Goal: Task Accomplishment & Management: Manage account settings

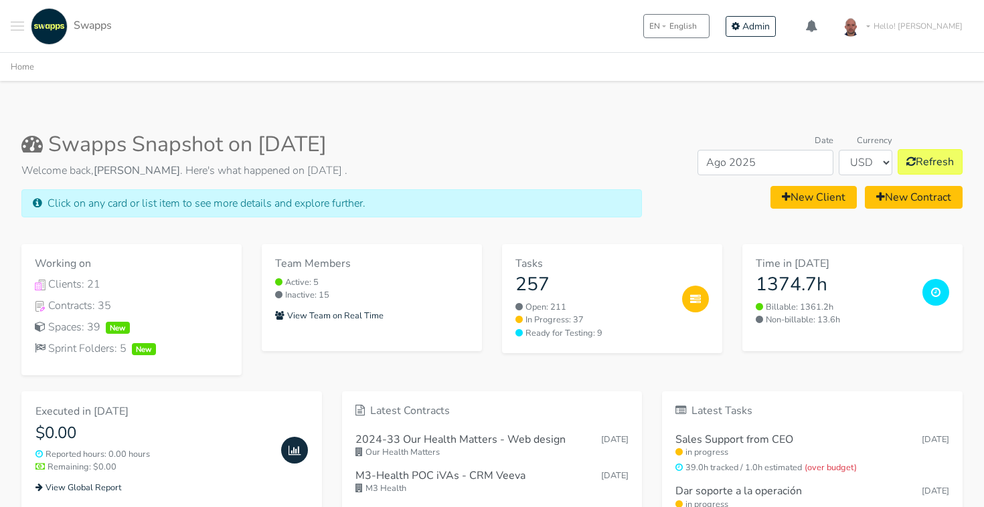
click at [907, 27] on link "Hello! [PERSON_NAME]" at bounding box center [902, 25] width 141 height 37
click at [816, 292] on h3 "1374.7h" at bounding box center [834, 285] width 156 height 23
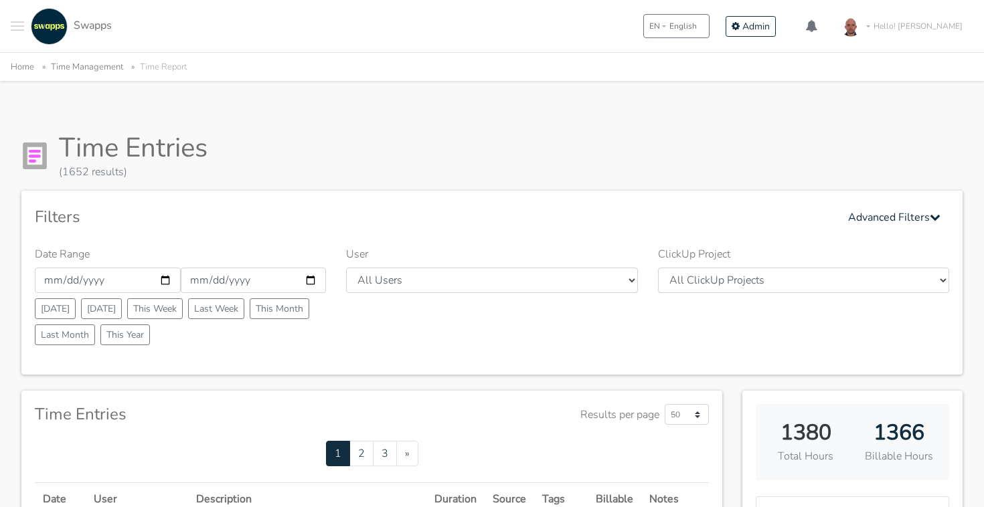
drag, startPoint x: 887, startPoint y: 220, endPoint x: 100, endPoint y: 104, distance: 796.2
click at [104, 76] on div "Home Time Management Time Report" at bounding box center [492, 66] width 984 height 28
click at [102, 66] on link "Time Management" at bounding box center [87, 67] width 72 height 12
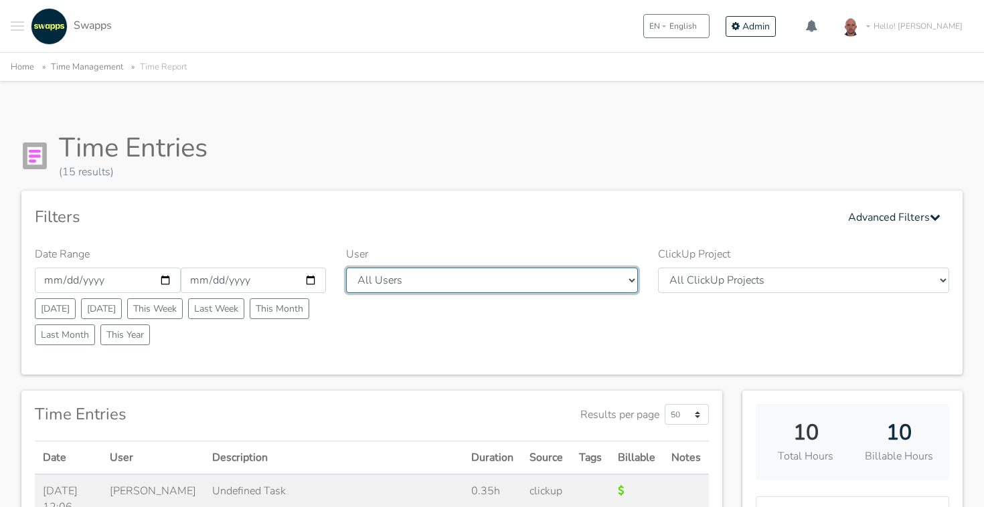
click at [572, 274] on select "All Users Andres Cristian Mateo Angie Diego Swapps Tech Alejandra Tatiana Campo…" at bounding box center [491, 280] width 291 height 25
select select "41"
click at [346, 268] on select "All Users Andres Cristian Mateo Angie Diego Swapps Tech Alejandra Tatiana Campo…" at bounding box center [491, 280] width 291 height 25
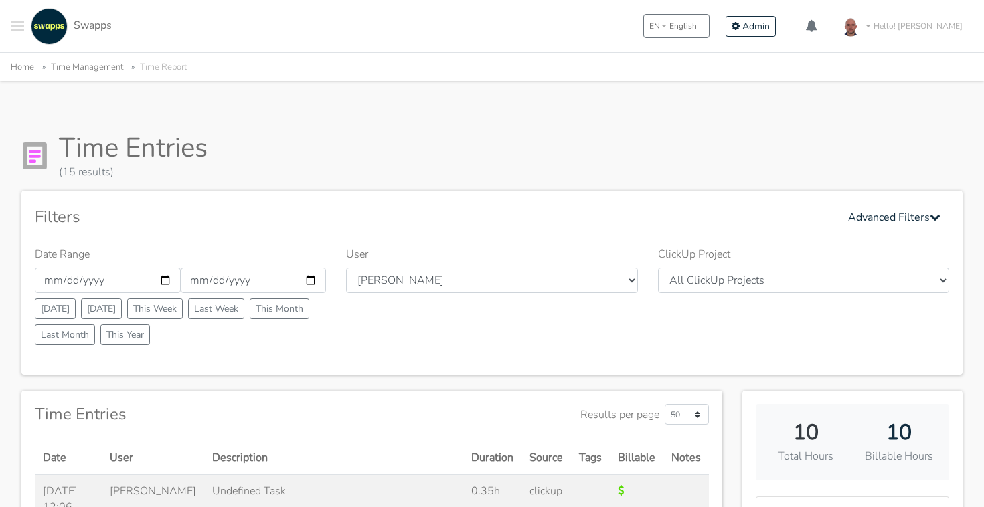
click at [547, 355] on div "Date Range 2025-09-01 2025-09-30 Today Yesterday This Week Last Week This Month…" at bounding box center [492, 303] width 934 height 115
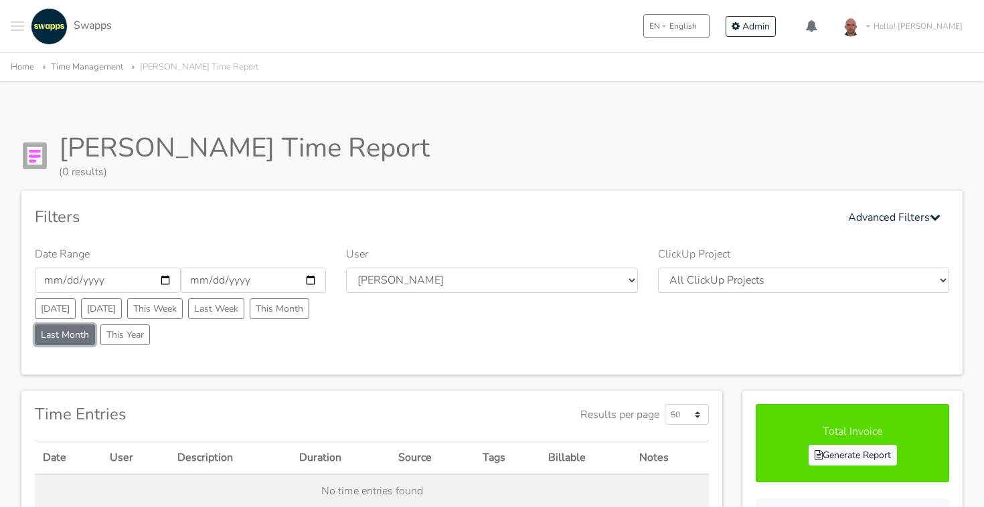
click at [71, 335] on button "Last Month" at bounding box center [65, 335] width 60 height 21
type input "2025-08-01"
type input "2025-08-31"
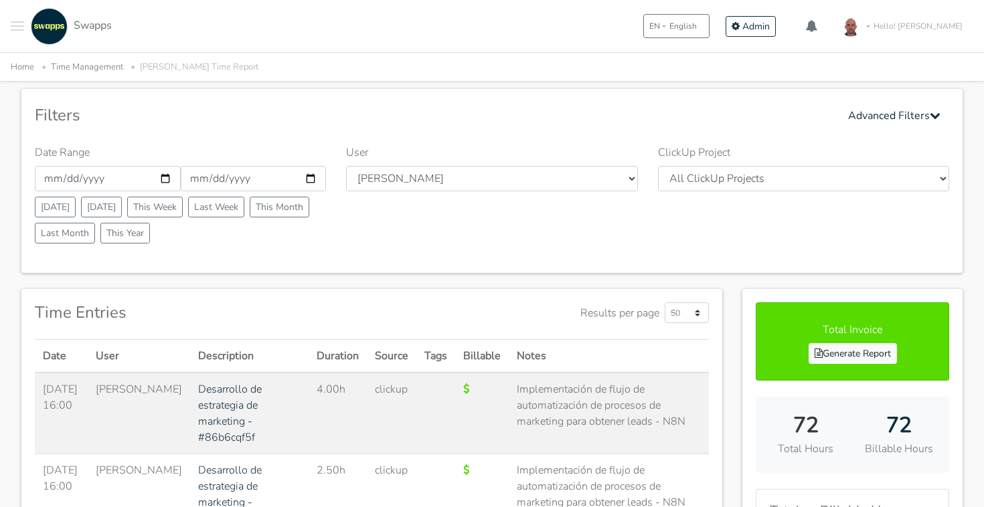
scroll to position [125, 0]
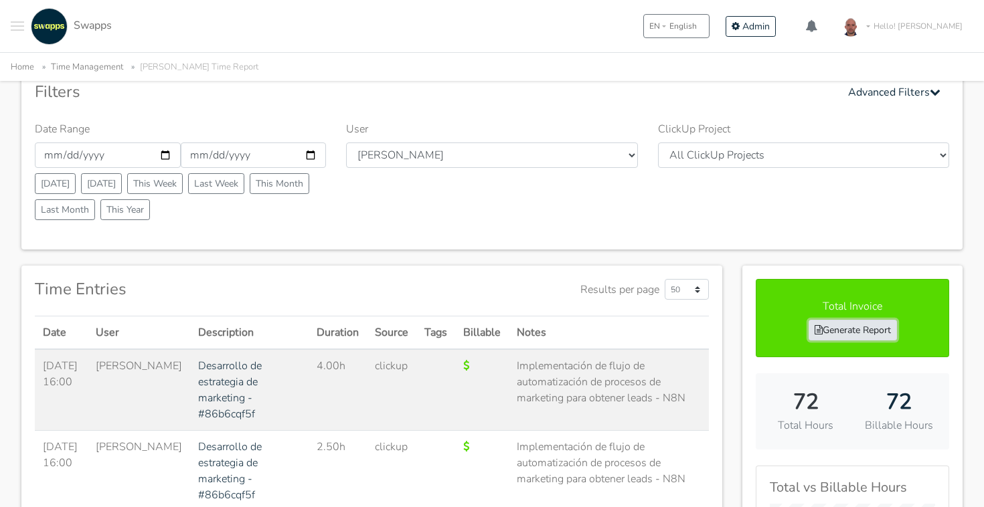
click at [848, 333] on link "Generate Report" at bounding box center [852, 330] width 88 height 21
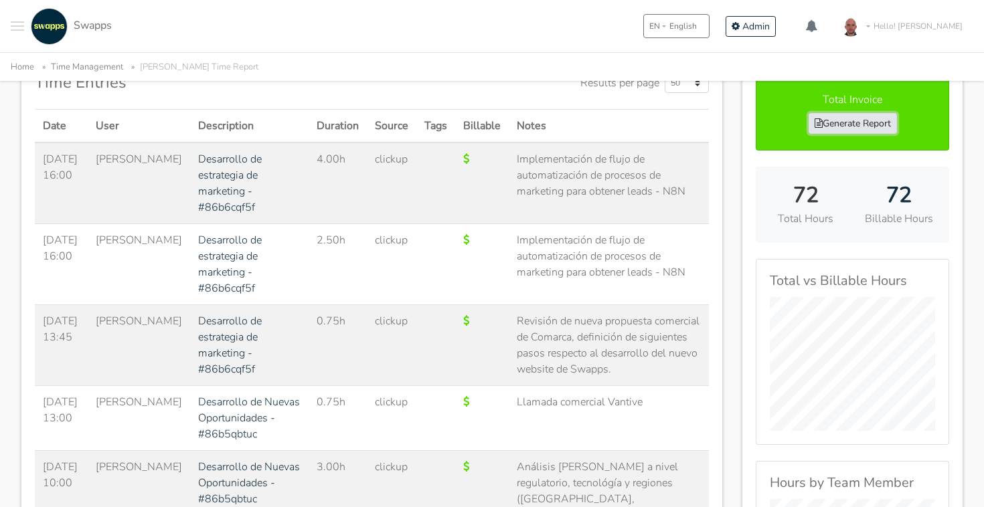
scroll to position [327, 0]
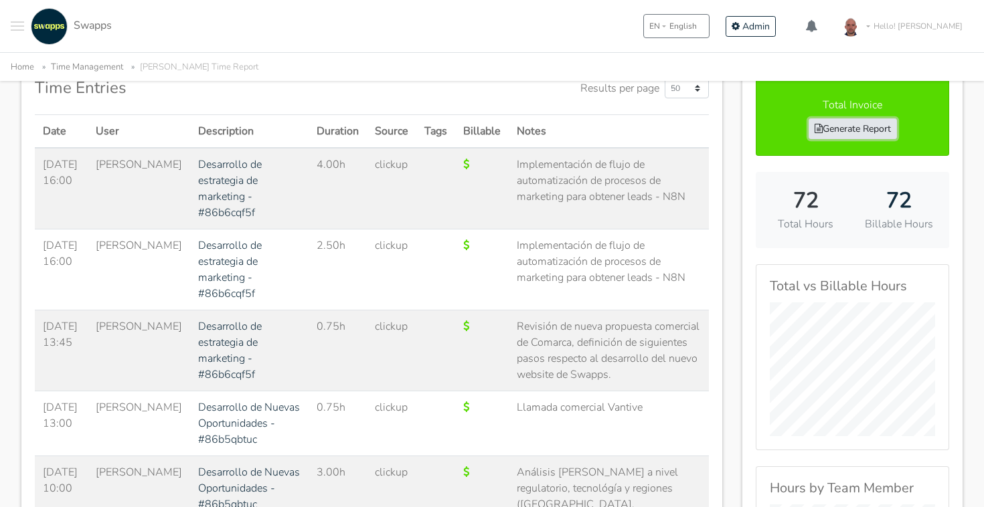
click at [859, 124] on link "Generate Report" at bounding box center [852, 128] width 88 height 21
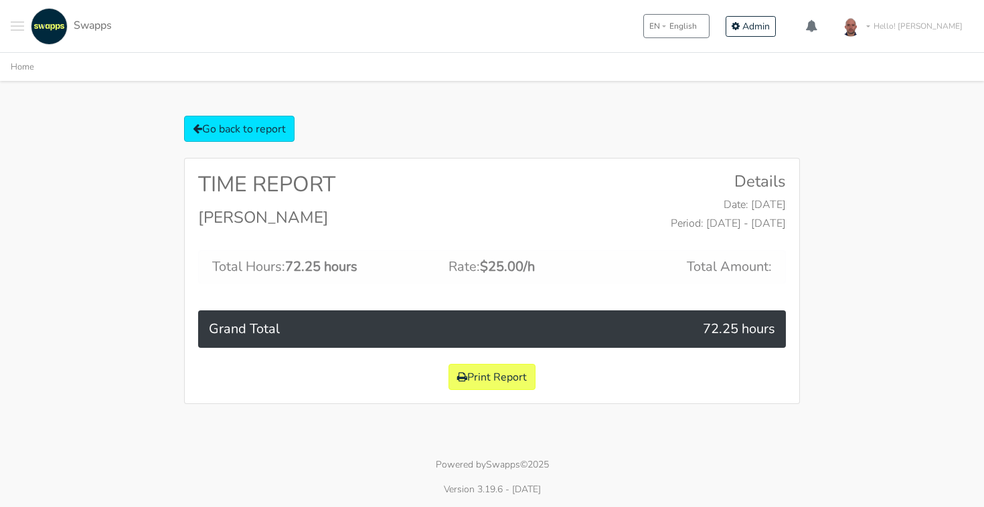
click at [11, 25] on span "Toggle navigation menu" at bounding box center [17, 25] width 13 height 1
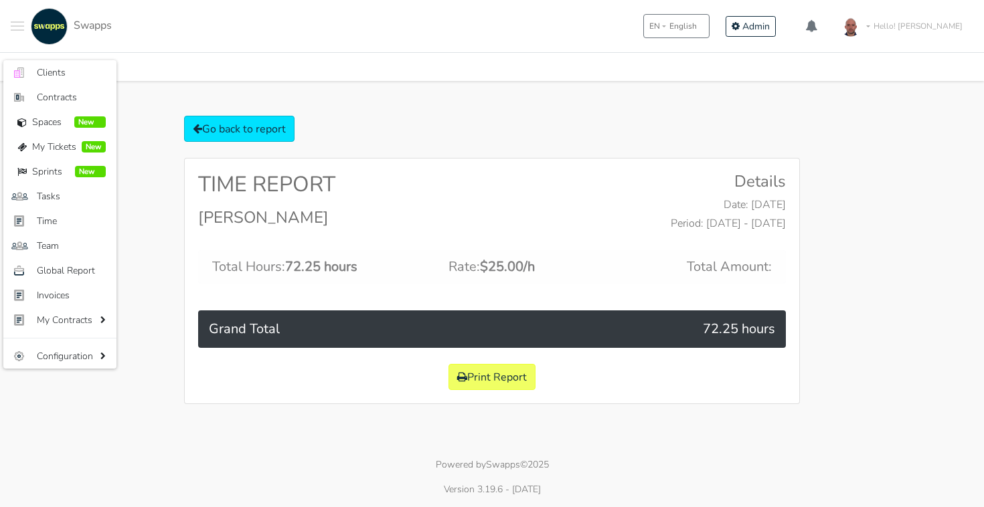
click at [15, 17] on button "Toggle navigation menu" at bounding box center [17, 26] width 13 height 37
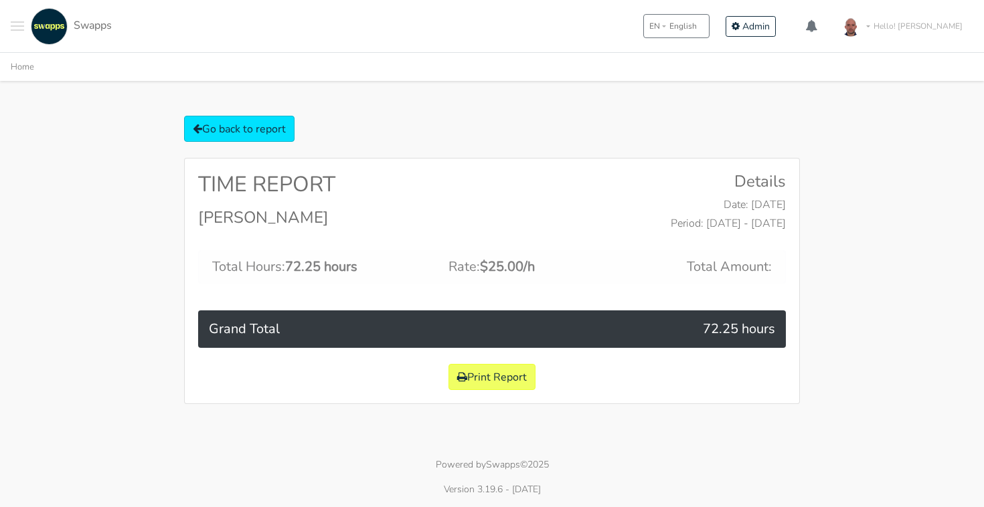
click at [15, 19] on button "Toggle navigation menu" at bounding box center [17, 26] width 13 height 37
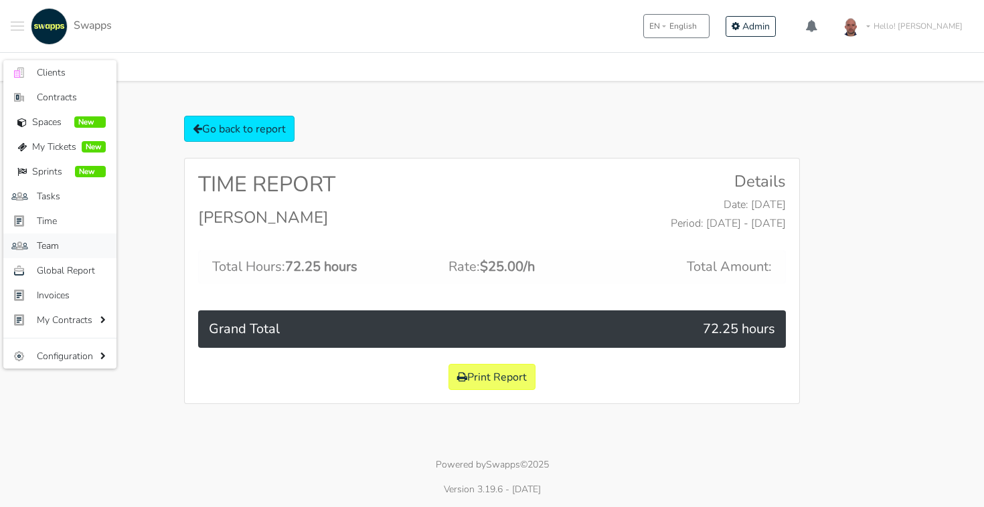
click at [66, 242] on span "Team" at bounding box center [71, 246] width 69 height 14
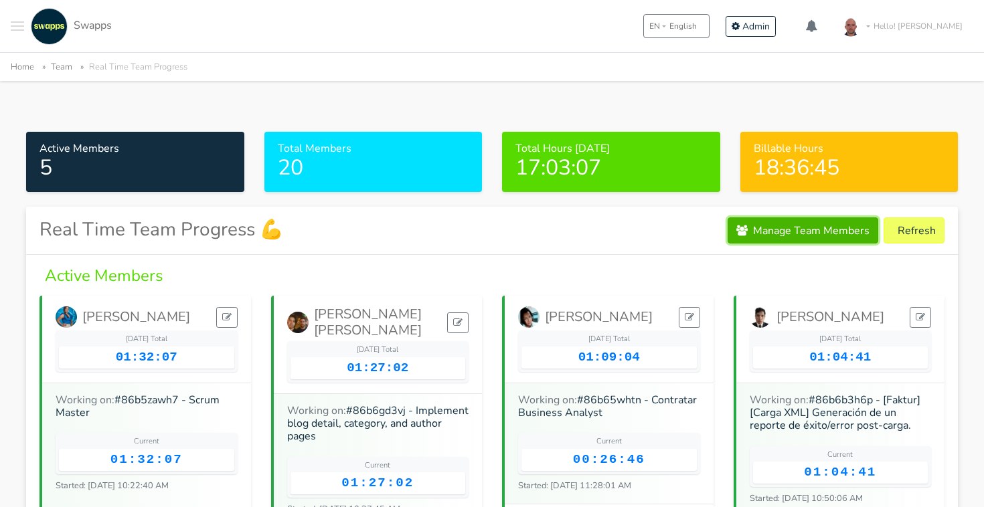
click at [821, 224] on link "Manage Team Members" at bounding box center [802, 231] width 151 height 26
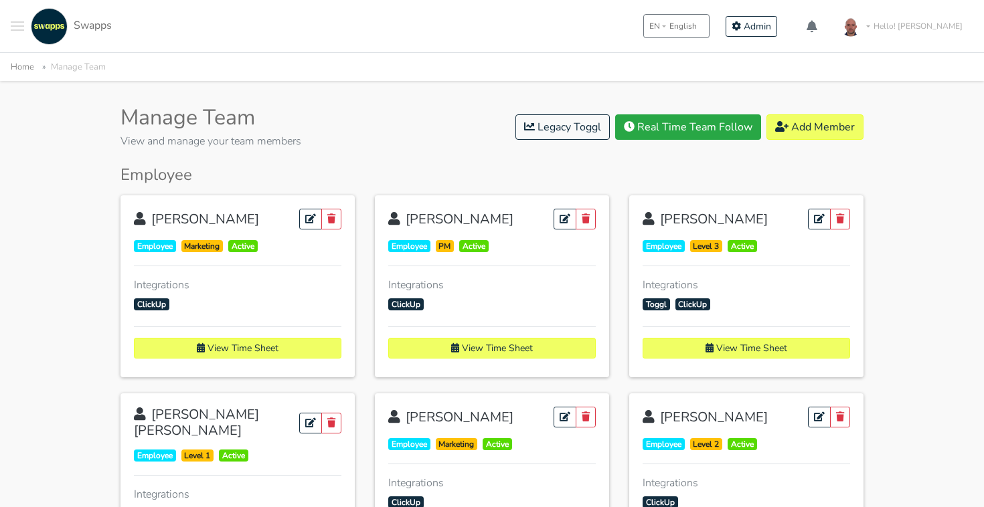
scroll to position [1238, 0]
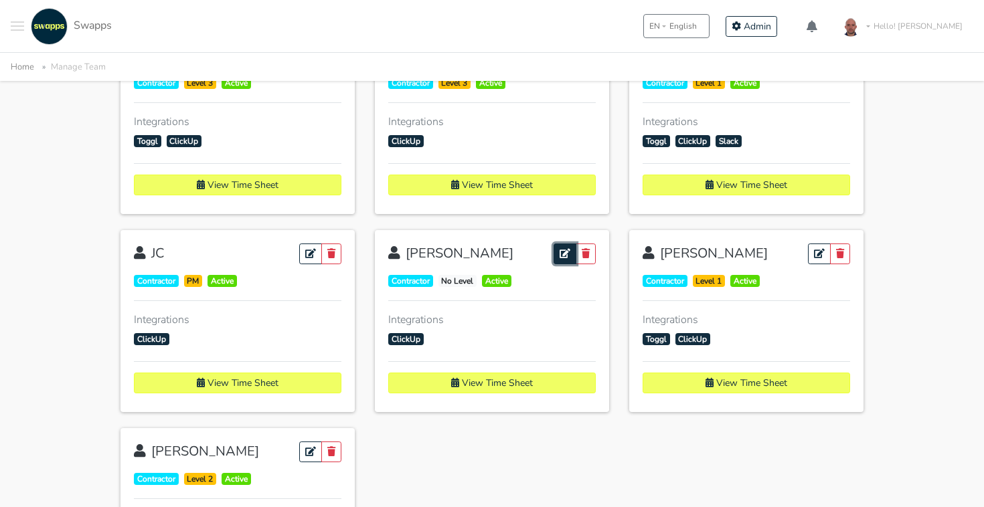
click at [561, 249] on icon at bounding box center [564, 253] width 11 height 9
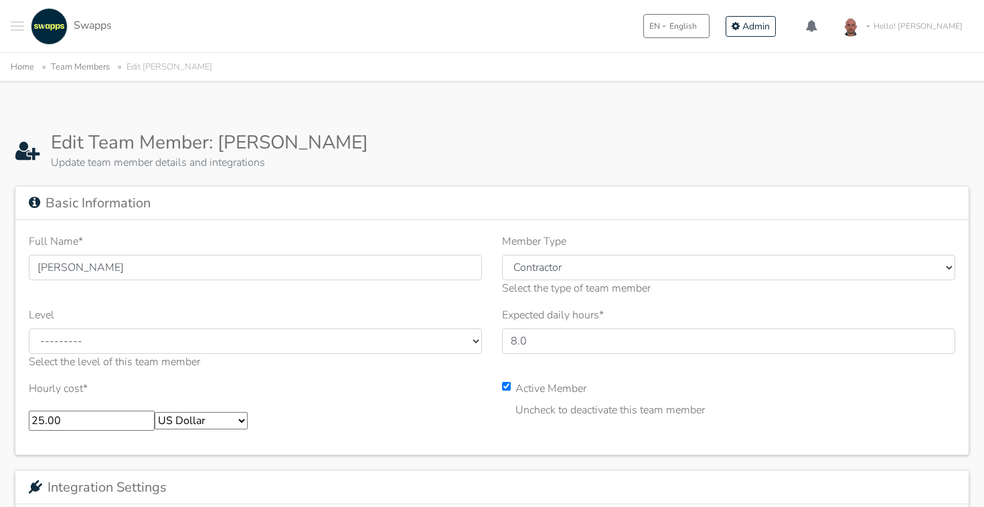
click at [63, 429] on input "25.00" at bounding box center [92, 421] width 126 height 20
type input "20"
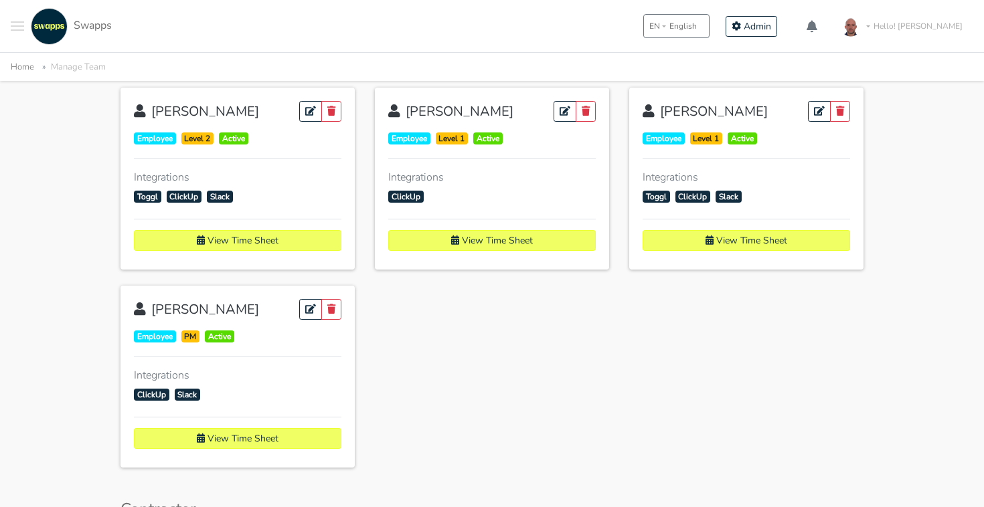
scroll to position [808, 0]
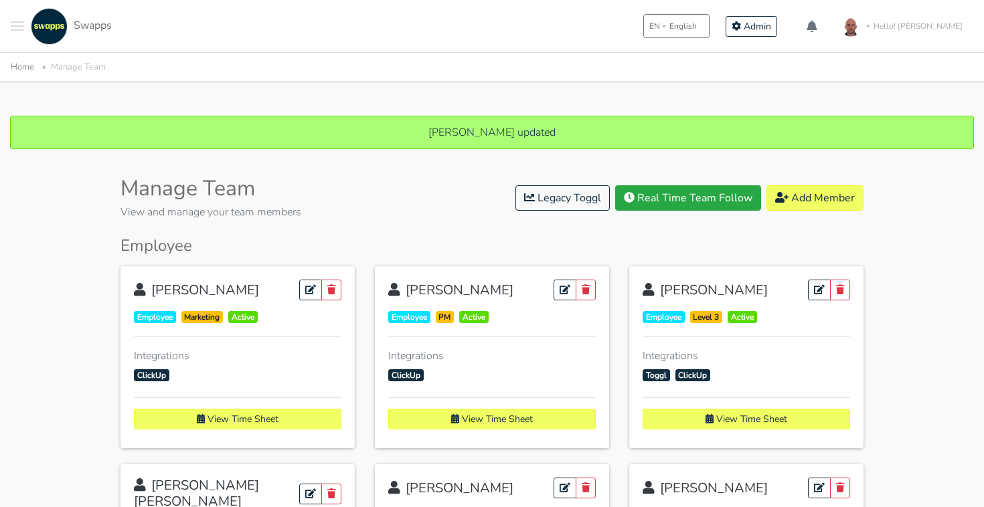
scroll to position [1282, 0]
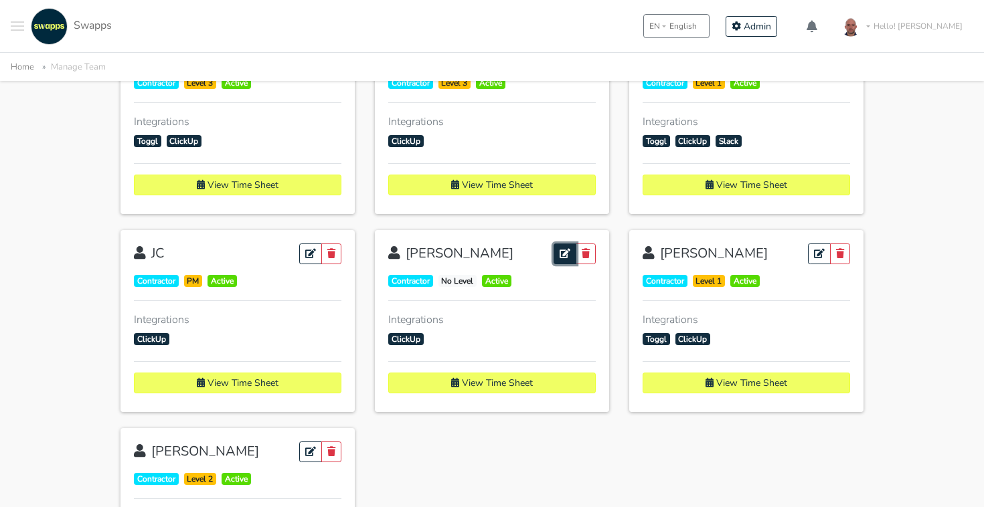
click at [565, 254] on icon at bounding box center [564, 253] width 11 height 9
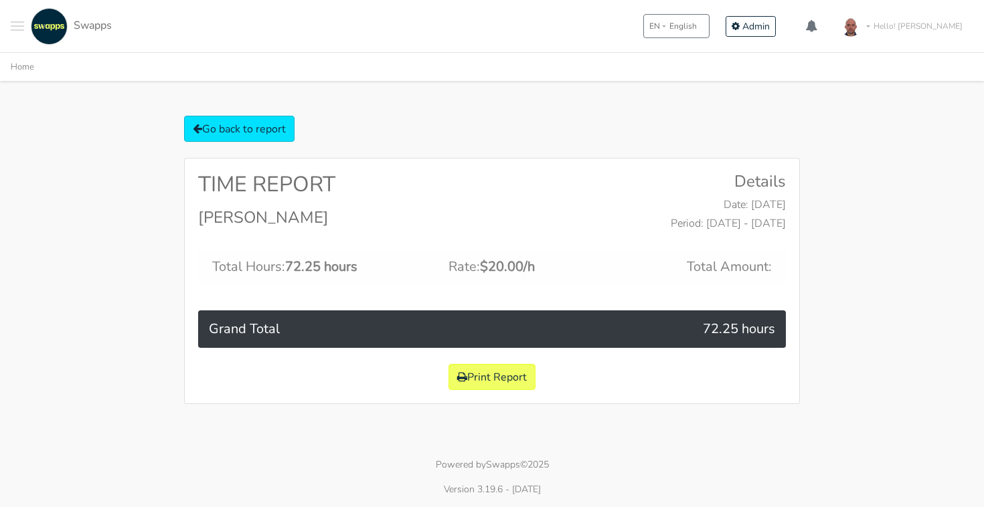
click at [877, 286] on div "Go back to report TIME REPORT [PERSON_NAME] Details Date: [DATE] Period: [DATE]…" at bounding box center [492, 260] width 984 height 288
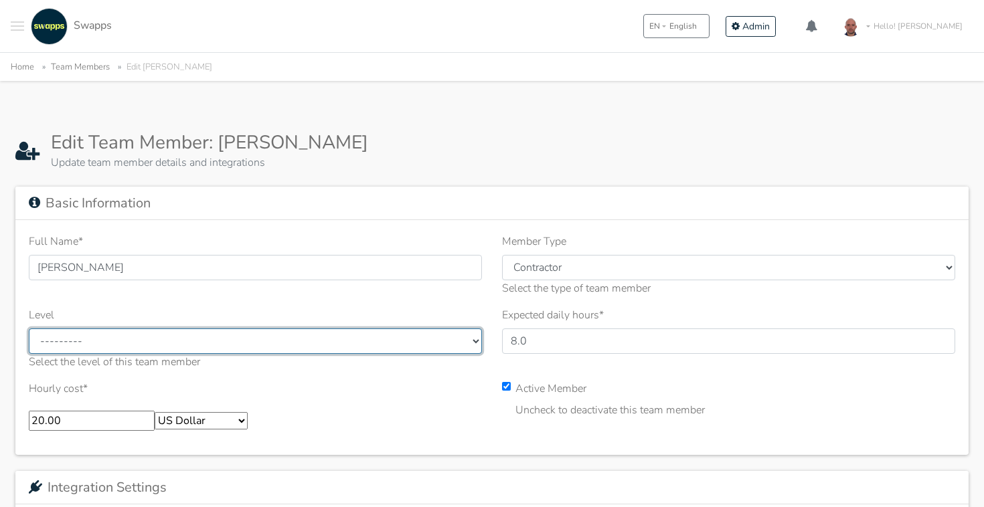
click at [392, 337] on select "--------- Level 1 Level 2 Level 3 QA PM Marketing" at bounding box center [255, 341] width 453 height 25
select select "5"
click at [29, 329] on select "--------- Level 1 Level 2 Level 3 QA PM Marketing" at bounding box center [255, 341] width 453 height 25
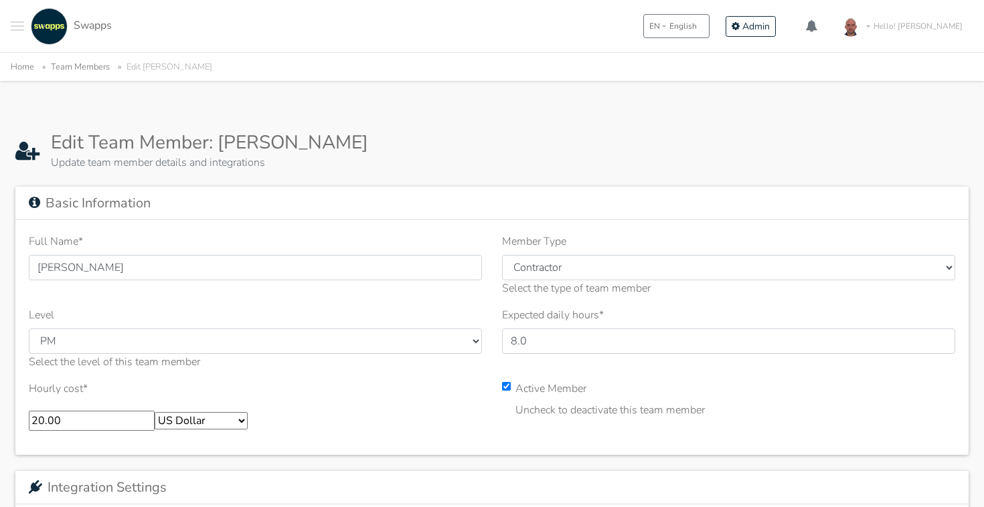
click at [424, 430] on div "20.00 Colombian Peso US Dollar" at bounding box center [255, 416] width 453 height 29
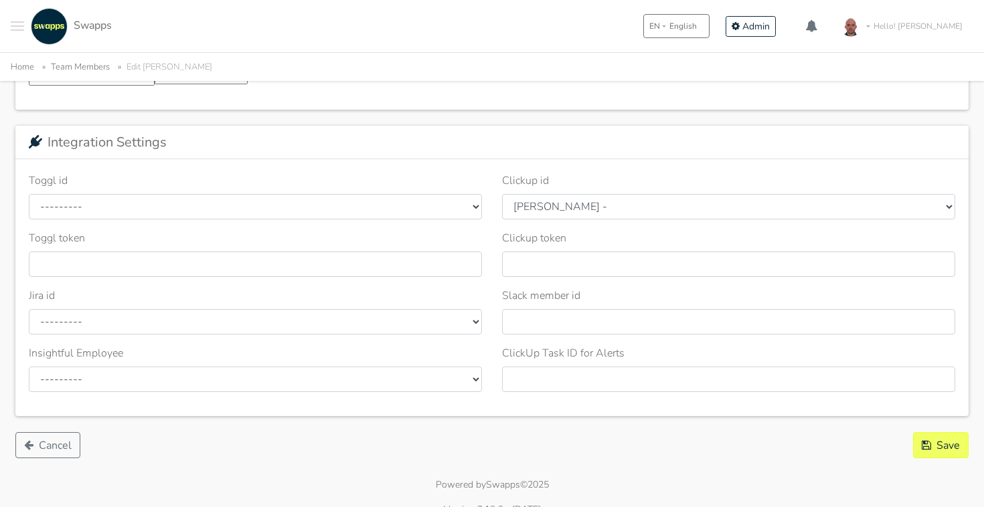
scroll to position [364, 0]
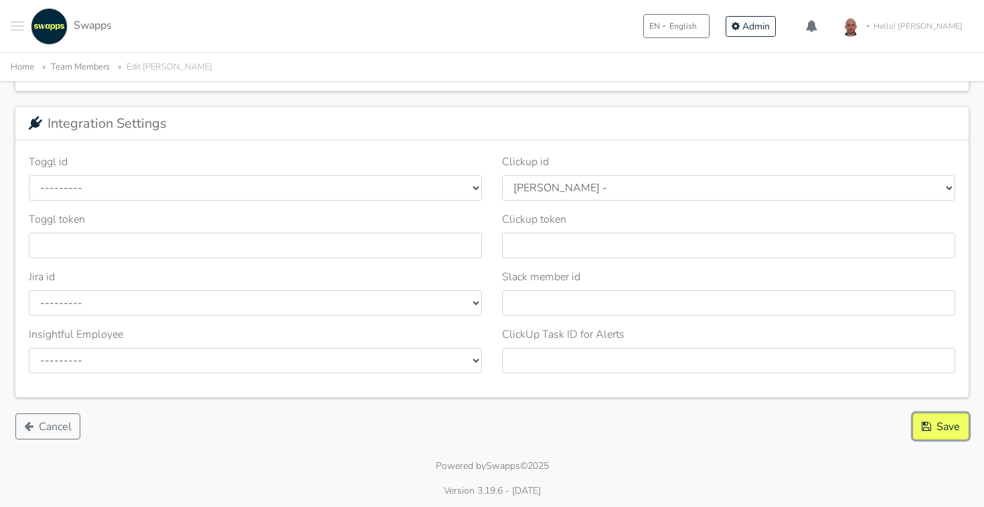
click at [948, 424] on button "Save" at bounding box center [941, 427] width 56 height 26
